Goal: Task Accomplishment & Management: Manage account settings

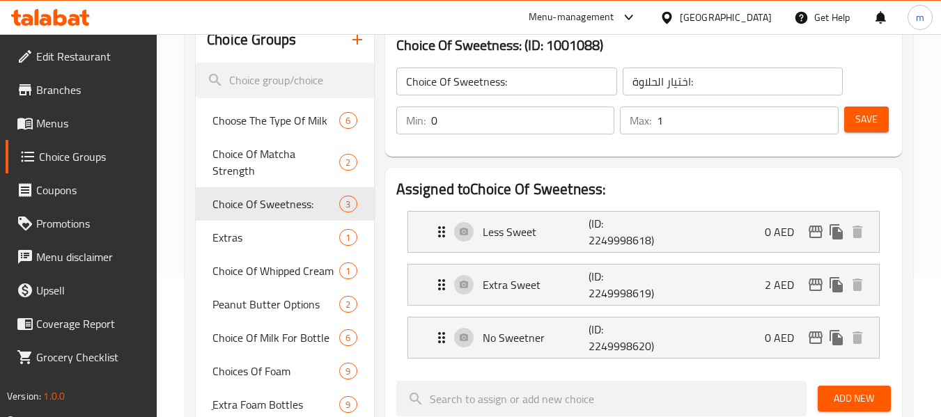
scroll to position [279, 0]
click at [70, 18] on icon at bounding box center [50, 17] width 79 height 17
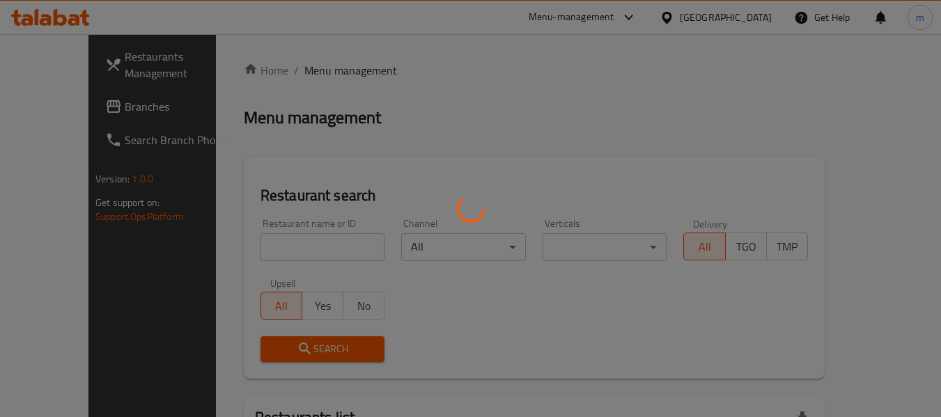
scroll to position [139, 0]
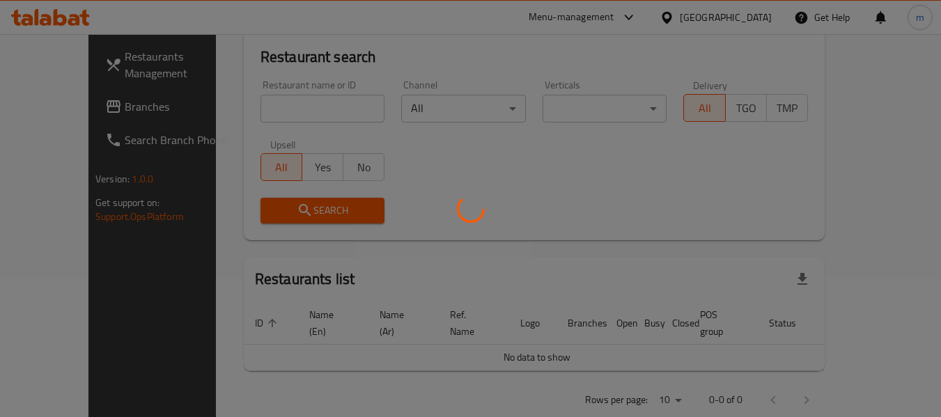
click at [52, 102] on div at bounding box center [470, 208] width 941 height 417
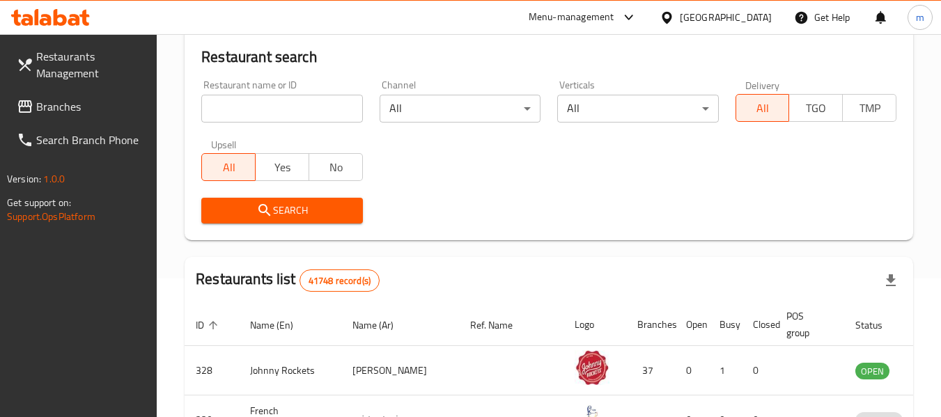
click at [52, 102] on div at bounding box center [470, 208] width 941 height 417
click at [52, 102] on span "Branches" at bounding box center [91, 106] width 110 height 17
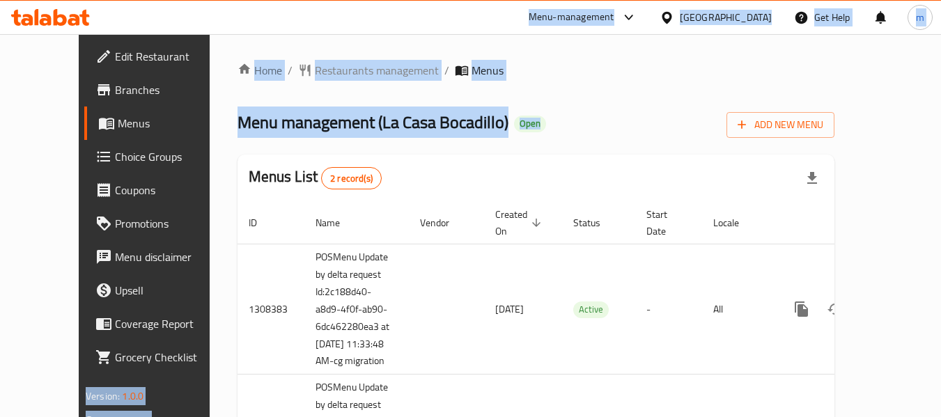
drag, startPoint x: 72, startPoint y: 26, endPoint x: 194, endPoint y: 189, distance: 202.5
click at [194, 187] on div "​ Menu-management United Arab Emirates Get Help m Edit Restaurant Branches Menu…" at bounding box center [470, 225] width 941 height 383
click at [115, 162] on span "Choice Groups" at bounding box center [170, 156] width 110 height 17
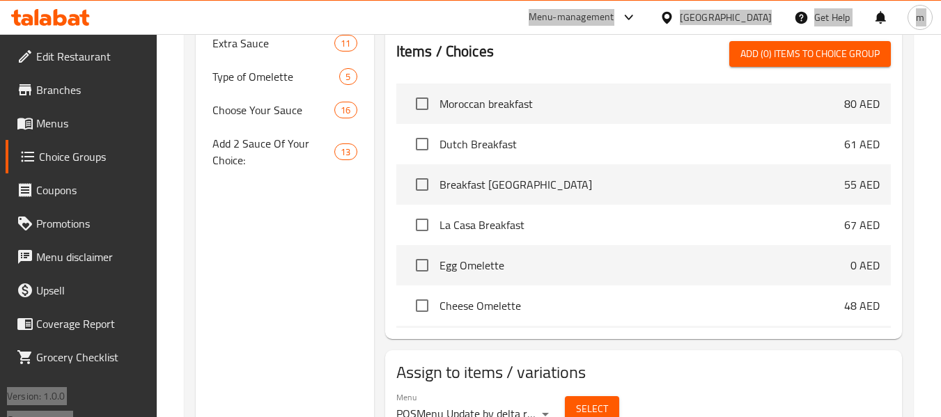
scroll to position [488, 0]
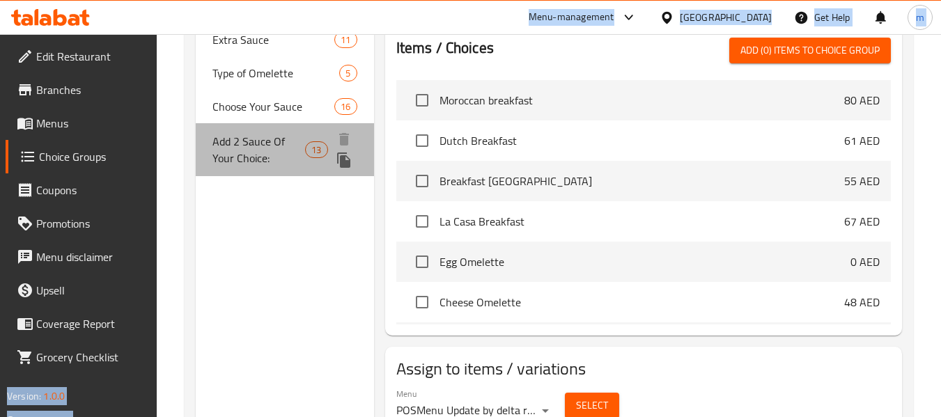
click at [264, 153] on span "Add 2 Sauce Of Your Choice:" at bounding box center [258, 149] width 93 height 33
type input "Add 2 Sauce Of Your Choice:"
type input "أضف 2 صلصات من اختيارك:"
type input "1"
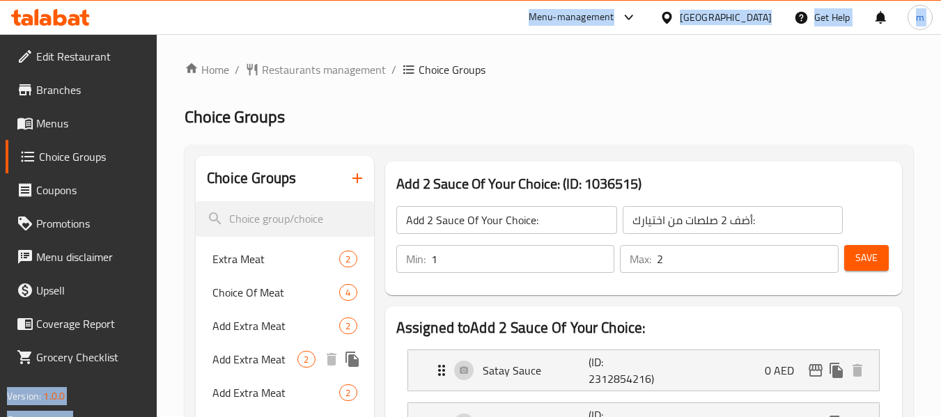
scroll to position [0, 0]
click at [56, 19] on icon at bounding box center [60, 17] width 13 height 17
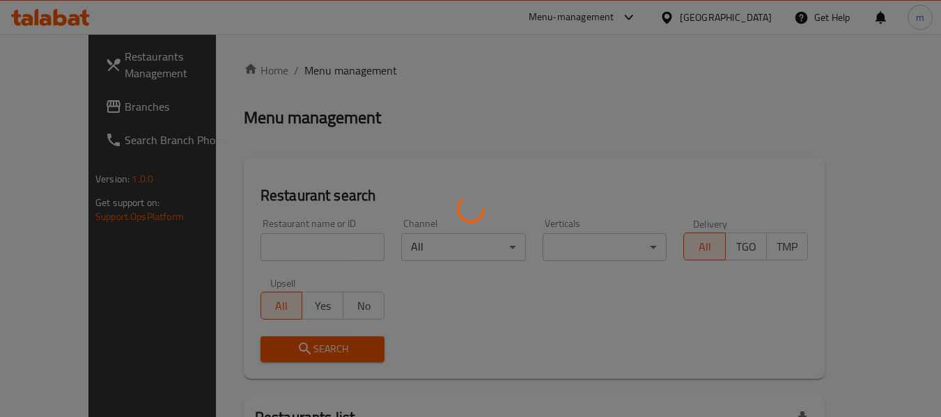
click at [258, 238] on div at bounding box center [470, 208] width 941 height 417
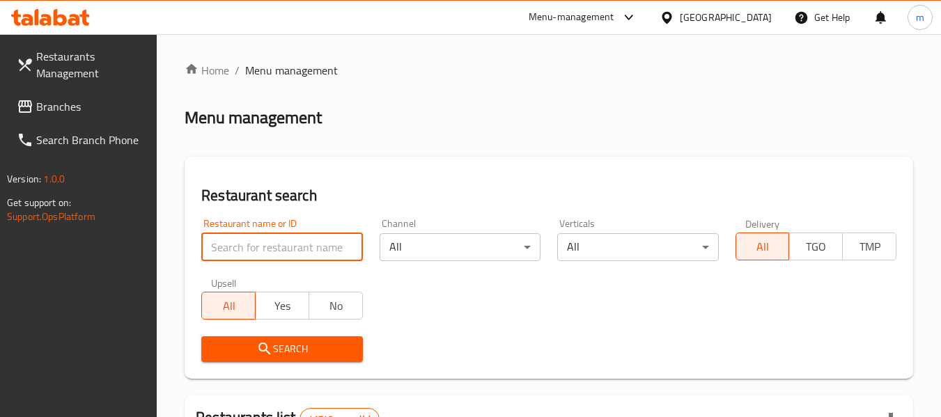
click at [258, 238] on input "search" at bounding box center [281, 247] width 161 height 28
paste input "692637"
type input "692637"
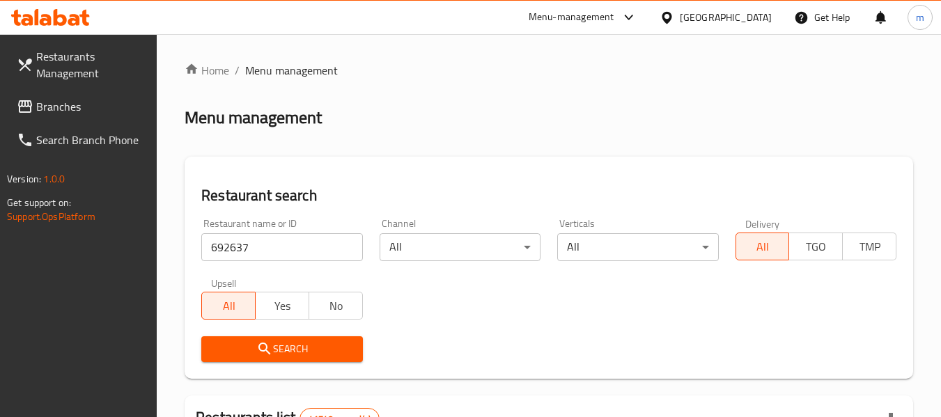
click at [290, 326] on div "Upsell All Yes No" at bounding box center [282, 299] width 178 height 59
click at [292, 354] on span "Search" at bounding box center [281, 349] width 139 height 17
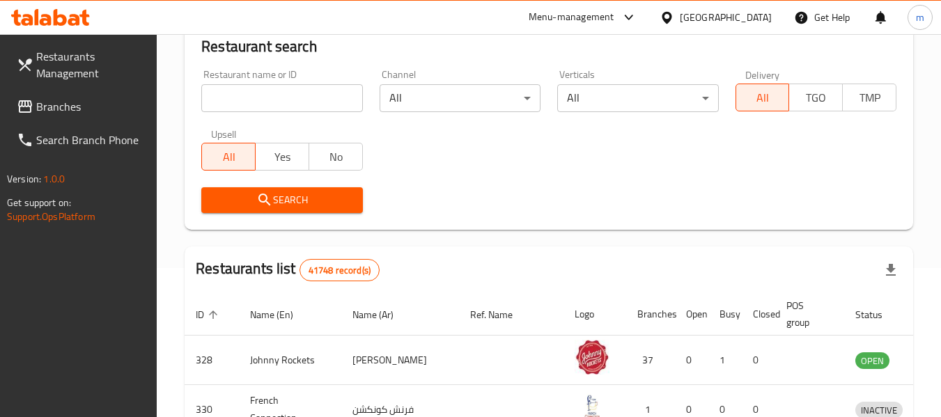
scroll to position [70, 0]
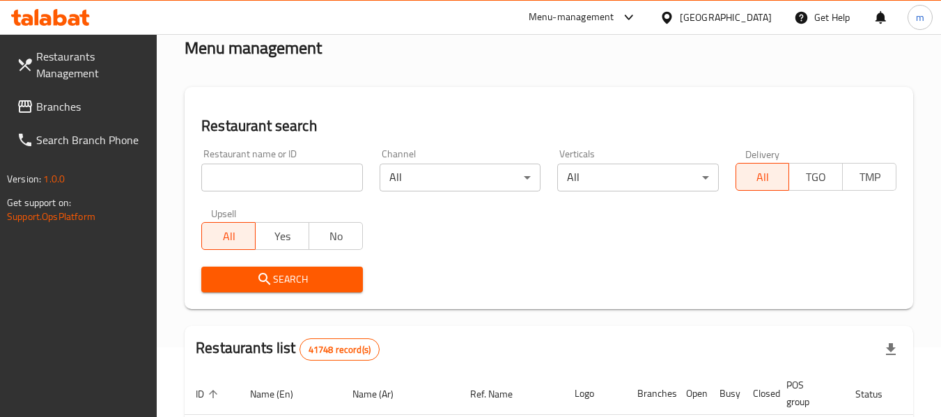
click at [69, 115] on span "Branches" at bounding box center [91, 106] width 110 height 17
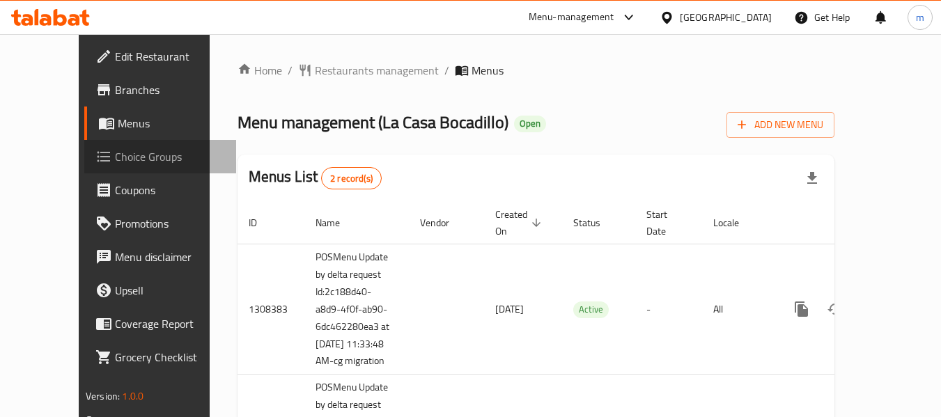
click at [115, 157] on span "Choice Groups" at bounding box center [170, 156] width 110 height 17
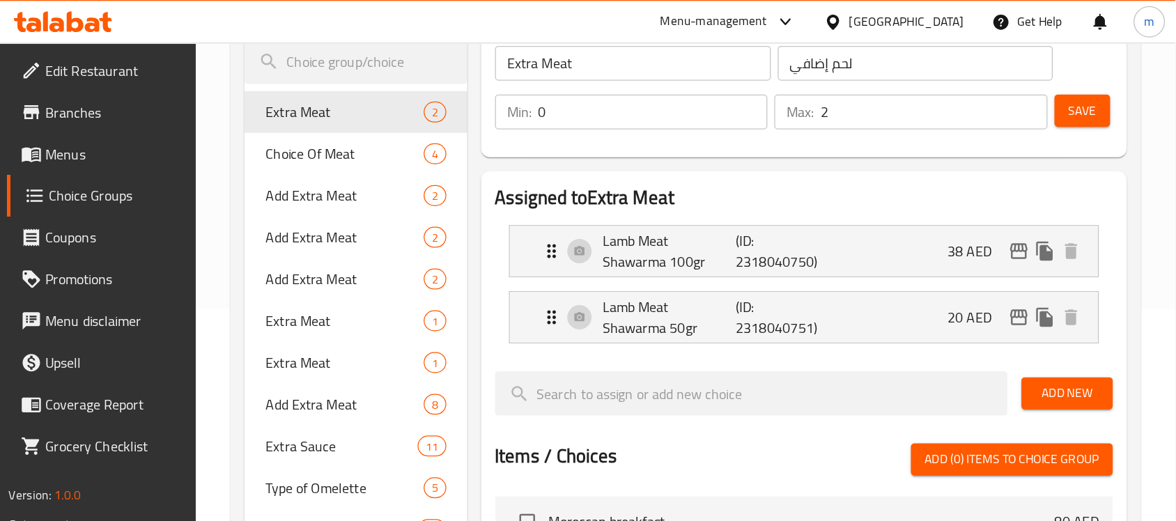
scroll to position [171, 0]
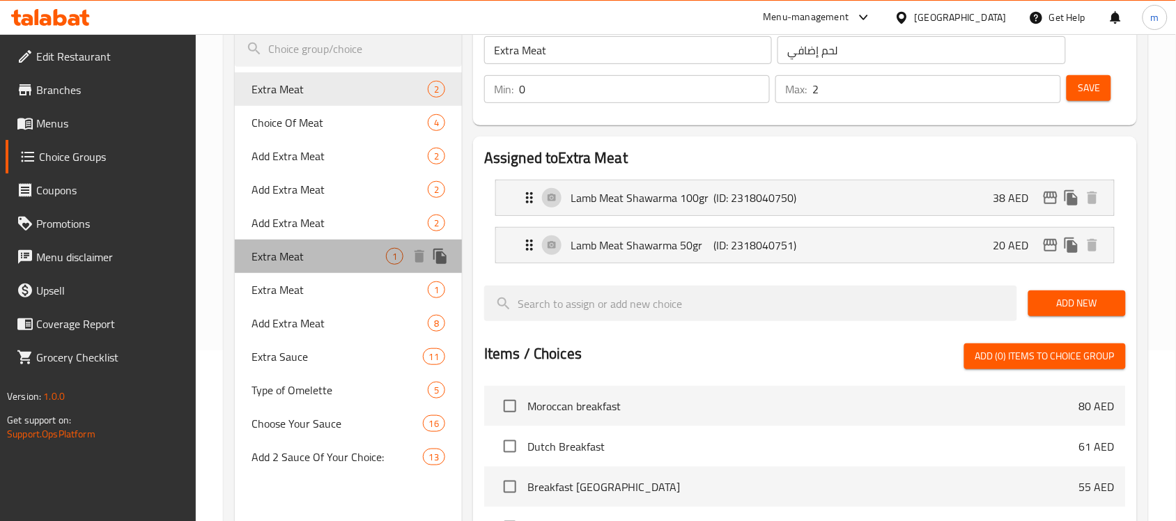
click at [309, 258] on span "Extra Meat" at bounding box center [318, 256] width 134 height 17
type input "لحم إضافي"
type input "1"
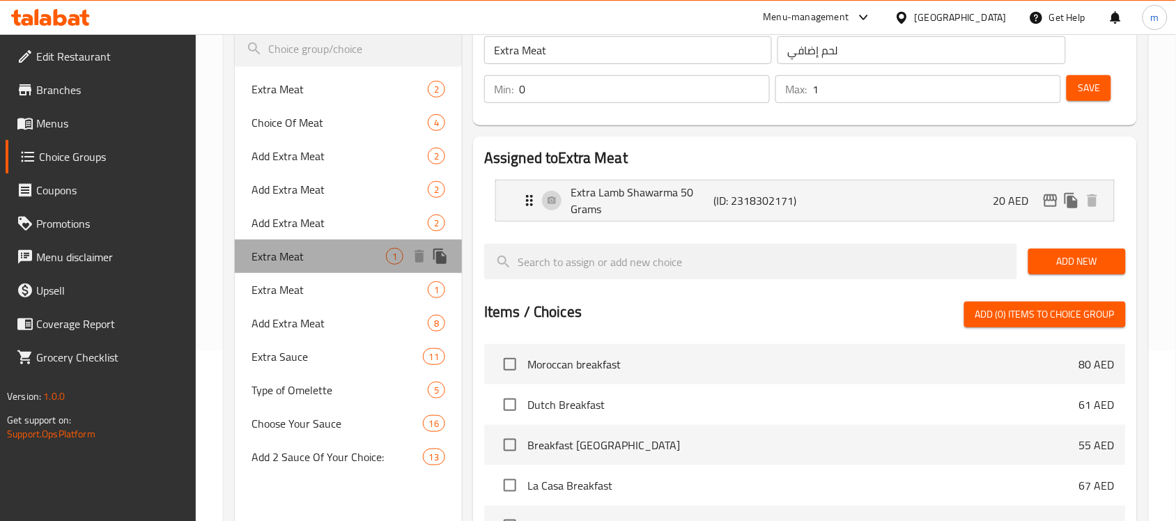
click at [309, 258] on span "Extra Meat" at bounding box center [318, 256] width 134 height 17
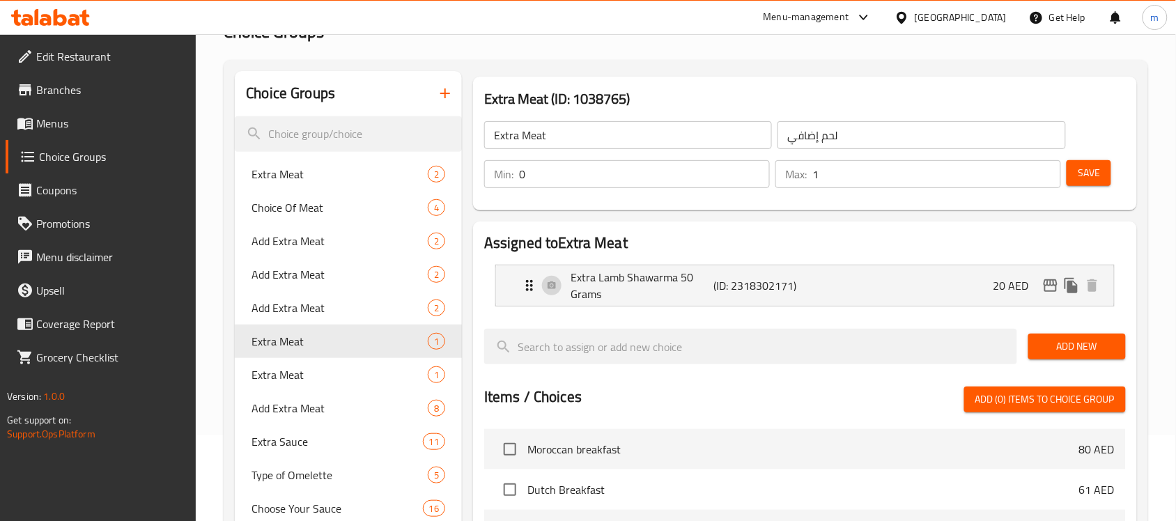
scroll to position [87, 0]
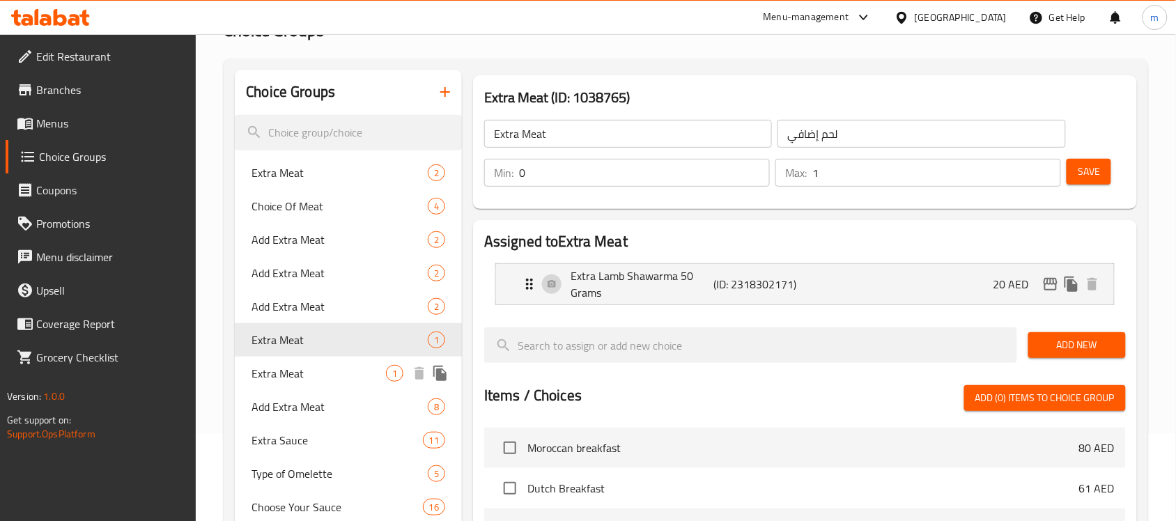
click at [315, 370] on span "Extra Meat" at bounding box center [318, 373] width 134 height 17
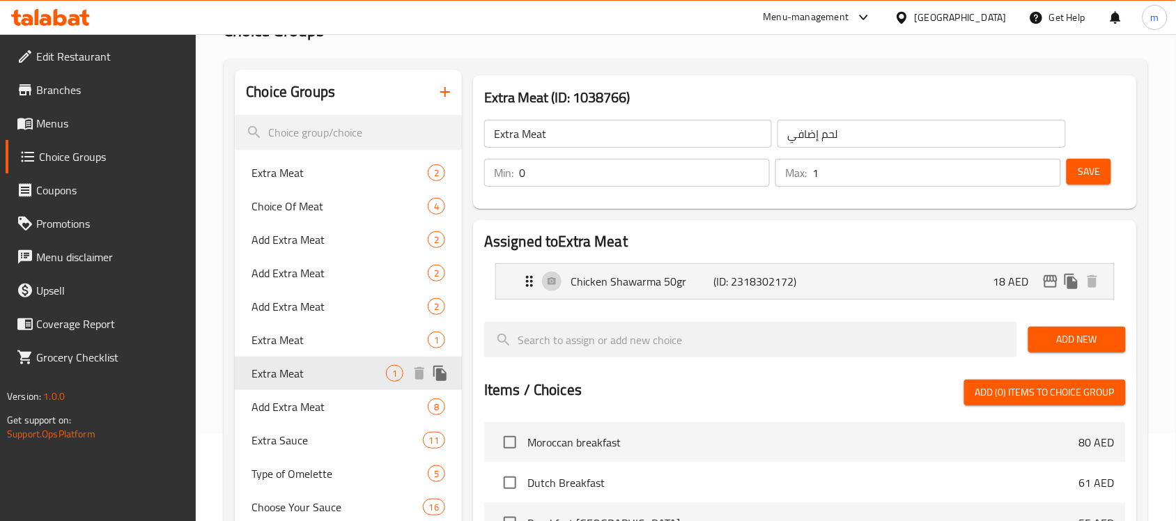
type input "Extra Meat"
type input "لحم إضافي"
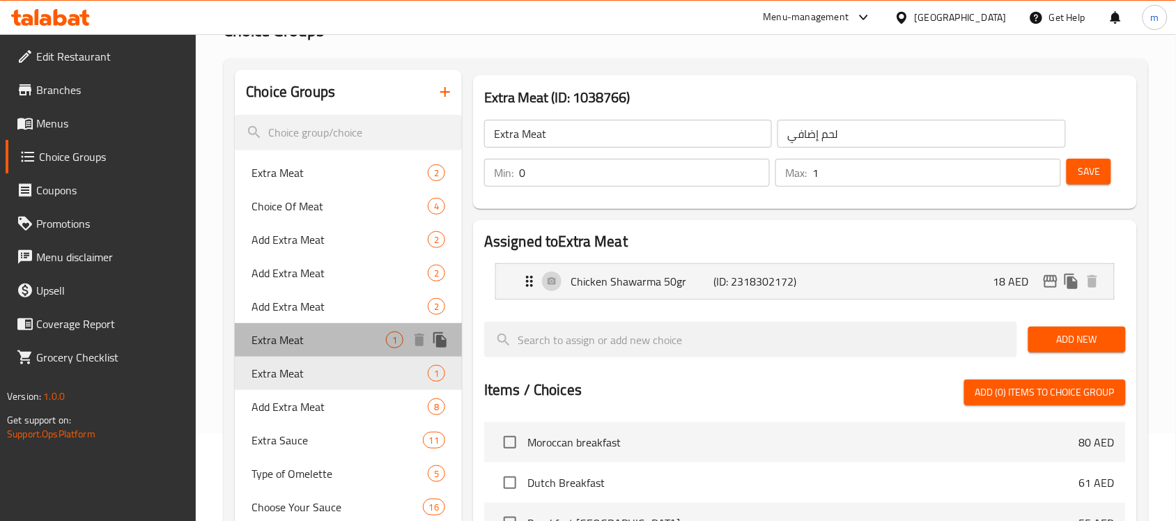
click at [308, 340] on span "Extra Meat" at bounding box center [318, 340] width 134 height 17
type input "Extra Meat"
type input "لحم إضافي"
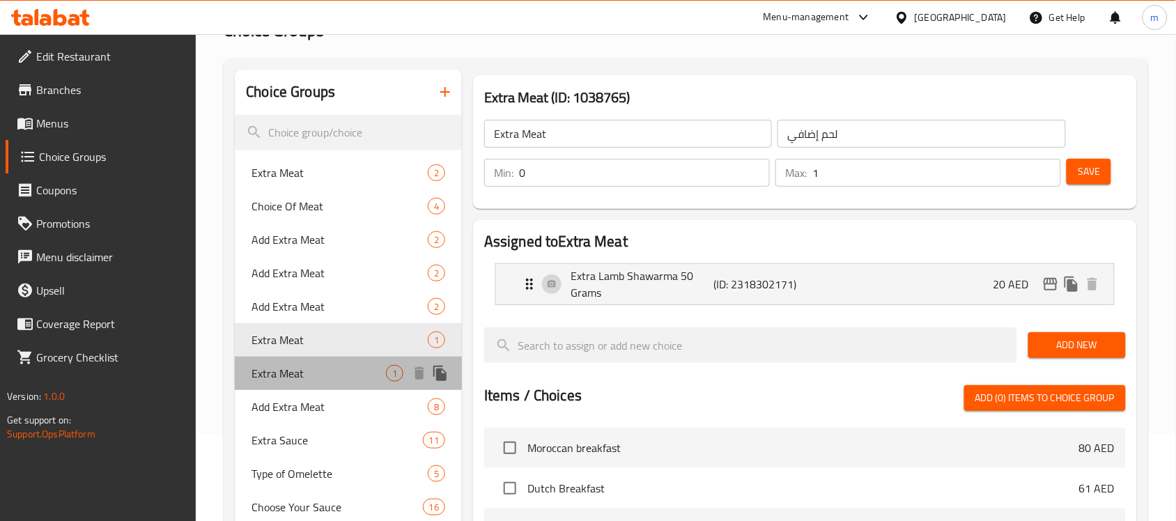
click at [301, 365] on span "Extra Meat" at bounding box center [318, 373] width 134 height 17
type input "Extra Meat"
type input "لحم إضافي"
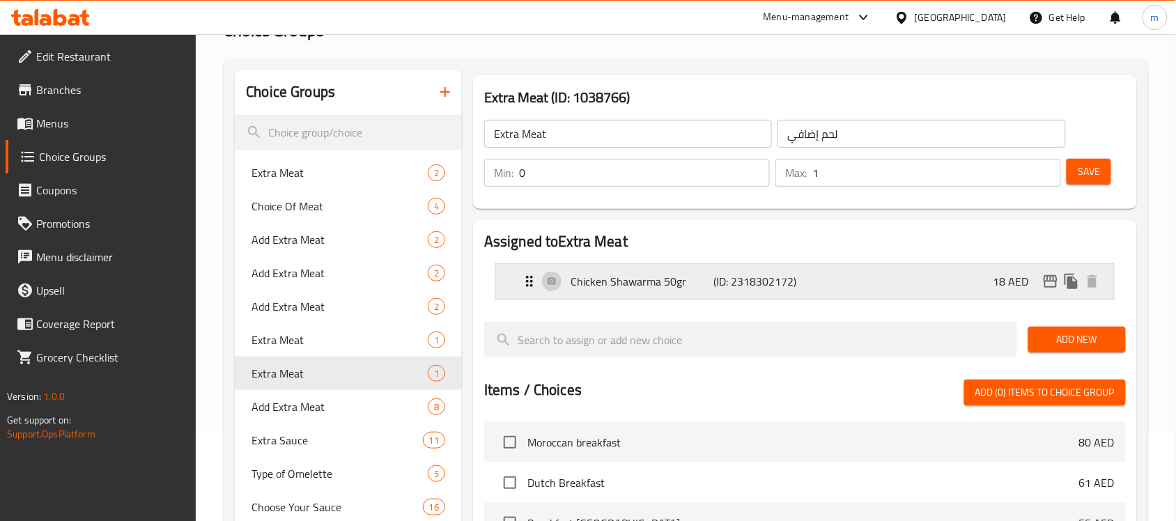
click at [826, 283] on div "Chicken Shawarma 50gr (ID: 2318302172) 18 AED" at bounding box center [809, 281] width 576 height 35
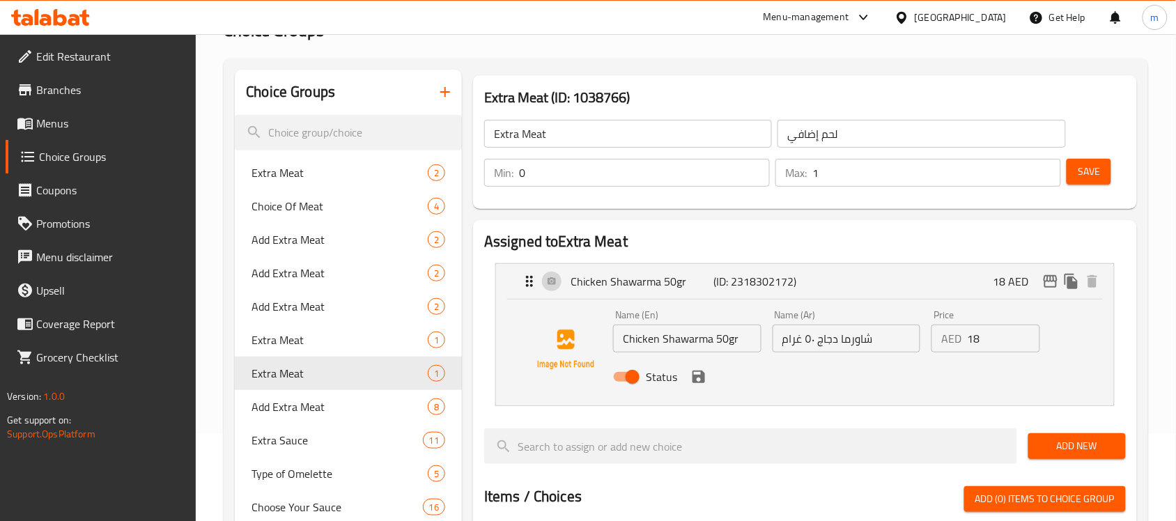
click at [685, 237] on h2 "Assigned to Extra Meat" at bounding box center [804, 241] width 641 height 21
click at [767, 279] on p "(ID: 2318302172)" at bounding box center [760, 281] width 95 height 17
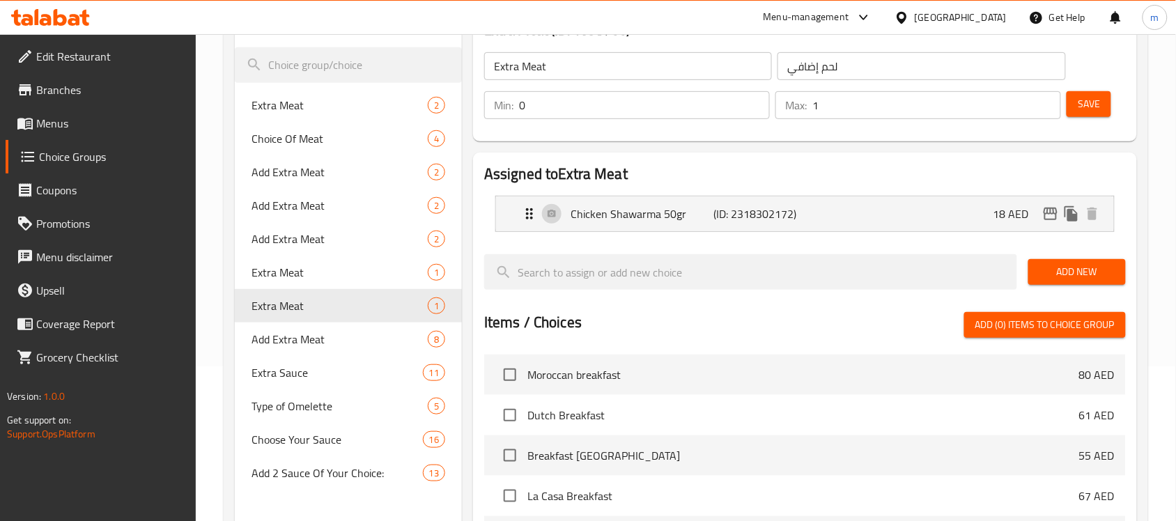
scroll to position [261, 0]
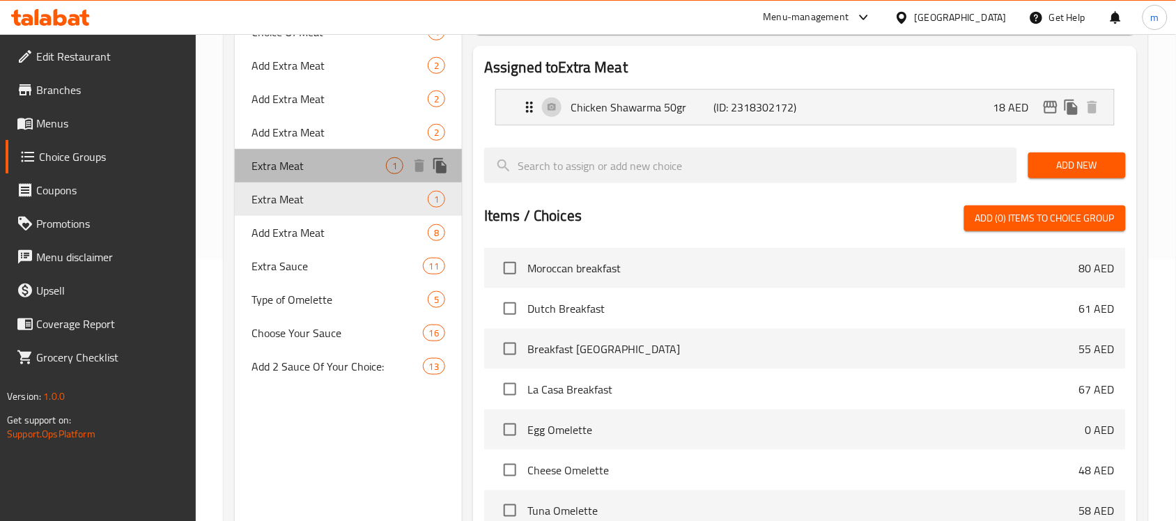
click at [299, 167] on span "Extra Meat" at bounding box center [318, 165] width 134 height 17
type input "Extra Meat"
type input "لحم إضافي"
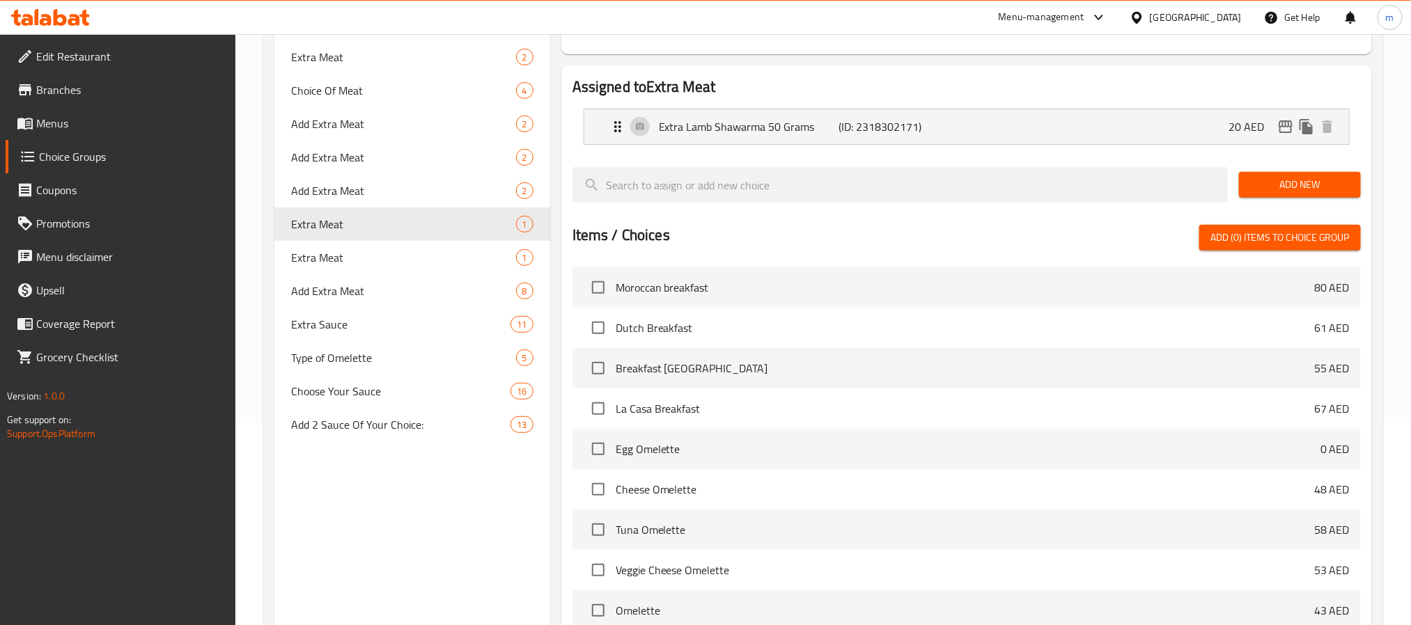
scroll to position [157, 0]
